Goal: Find specific page/section: Find specific page/section

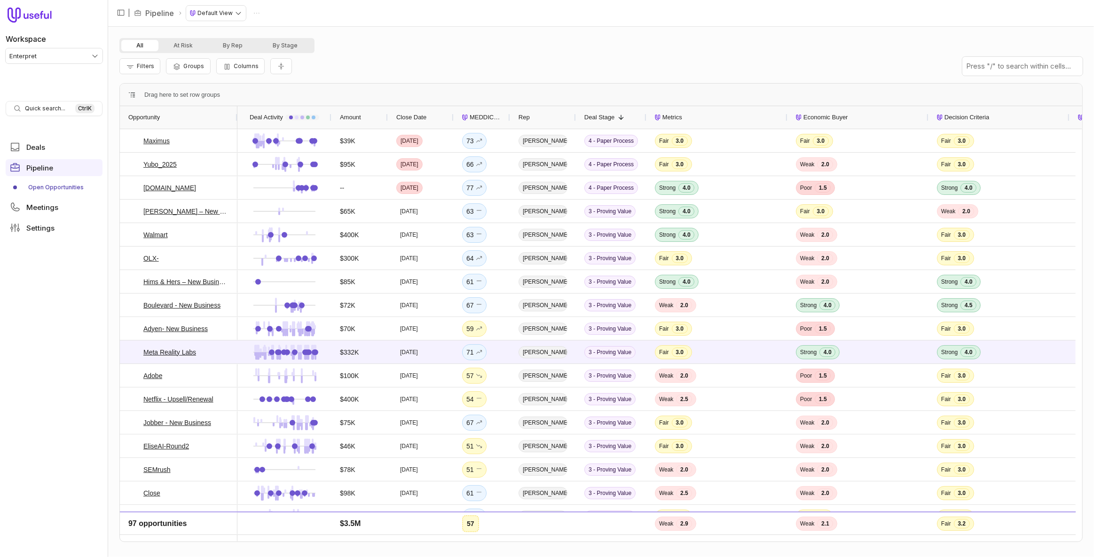
scroll to position [128, 0]
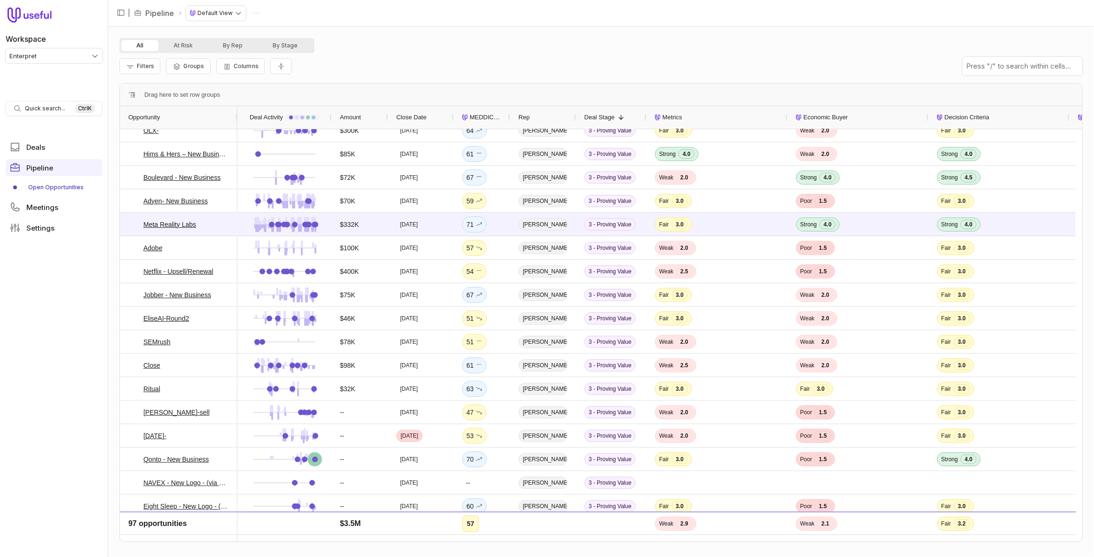
click at [65, 51] on html "Workspace Enterpret Quick search... Ctrl K Deals Pipeline Open Opportunities Me…" at bounding box center [547, 278] width 1094 height 557
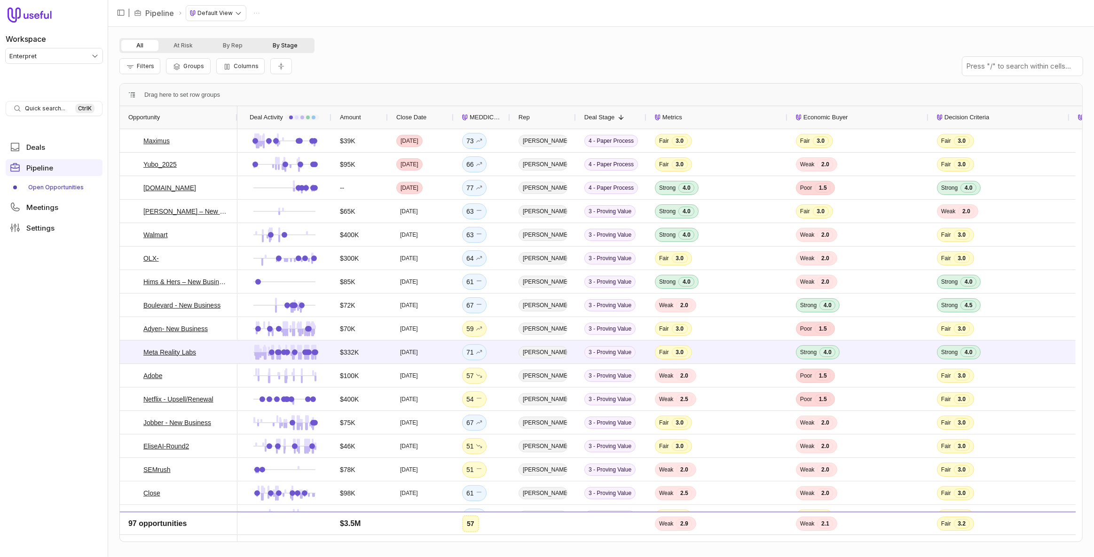
click at [290, 48] on button "By Stage" at bounding box center [285, 45] width 55 height 11
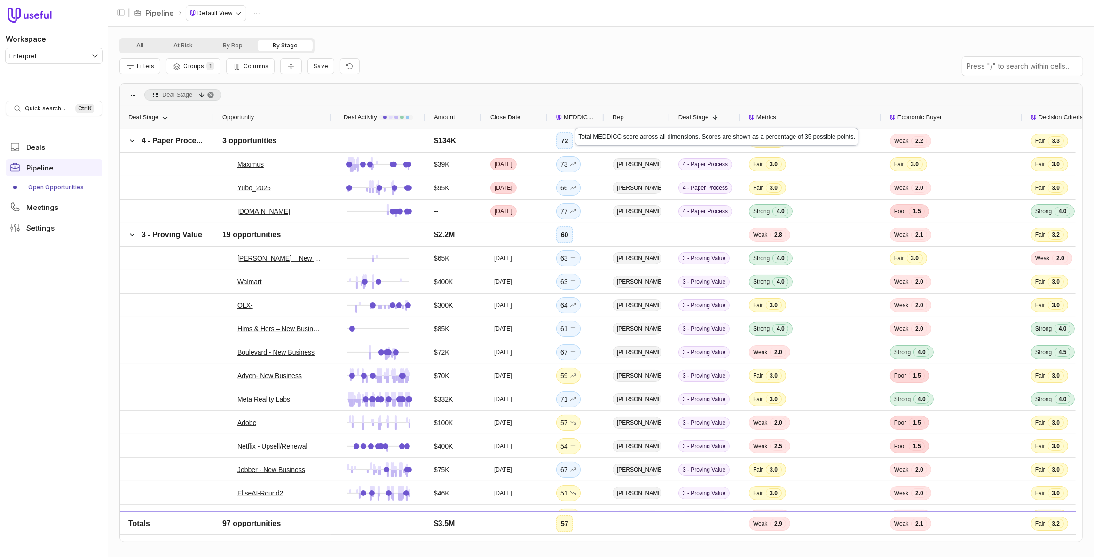
click at [575, 119] on span "MEDDICC Score" at bounding box center [579, 117] width 32 height 11
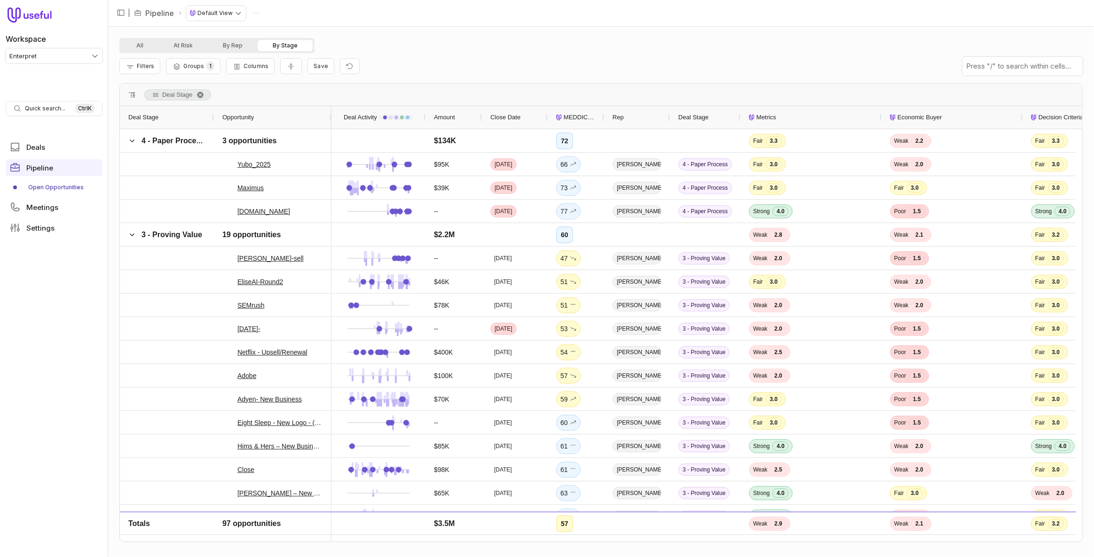
click at [577, 112] on span "MEDDICC Score" at bounding box center [579, 117] width 32 height 11
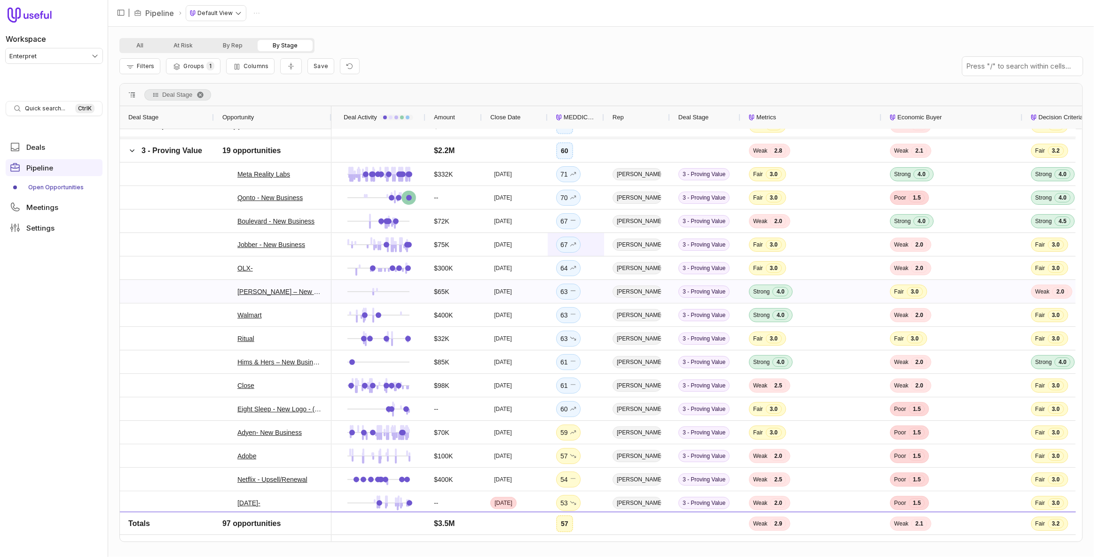
scroll to position [128, 0]
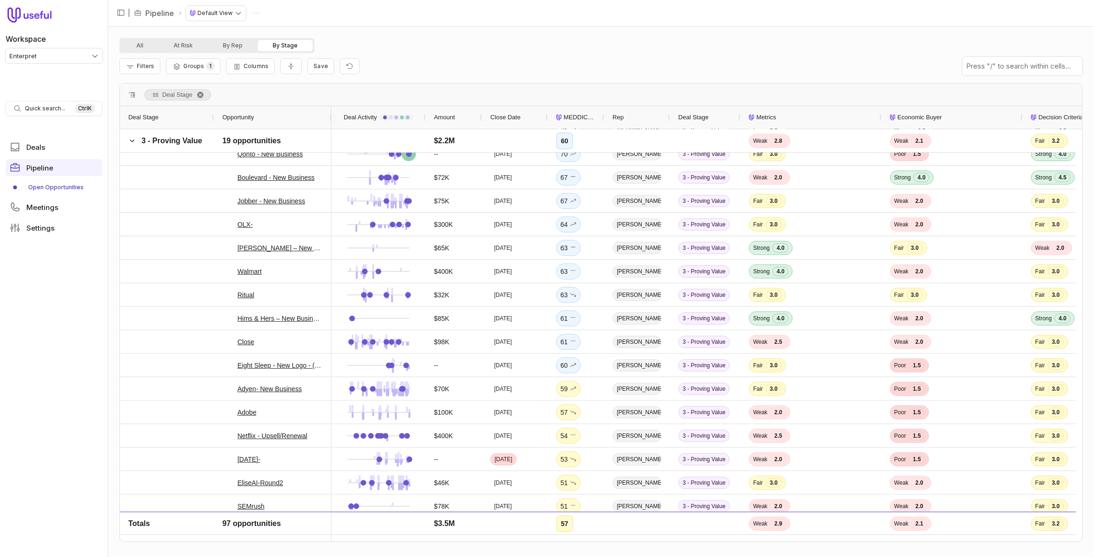
click at [749, 61] on div "Filters Groups 1 Columns Save" at bounding box center [600, 66] width 963 height 26
